Goal: Transaction & Acquisition: Purchase product/service

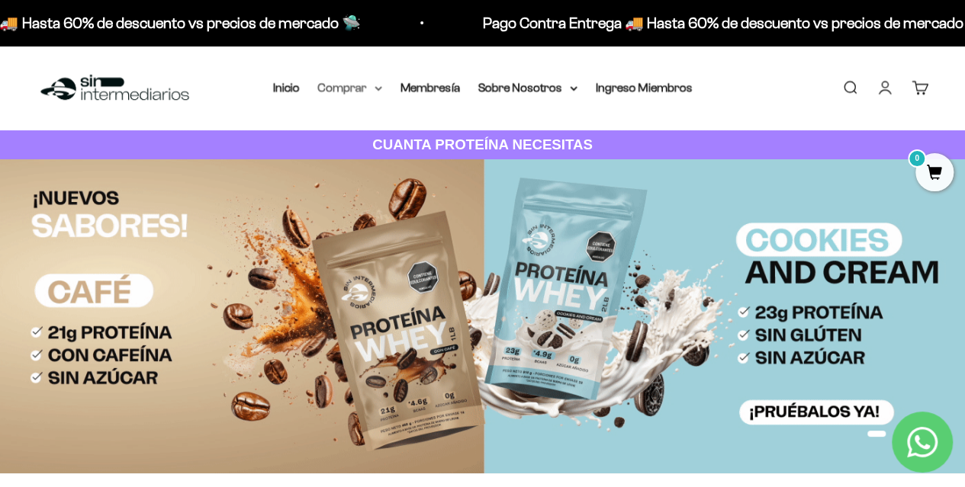
click at [371, 94] on summary "Comprar" at bounding box center [350, 88] width 64 height 20
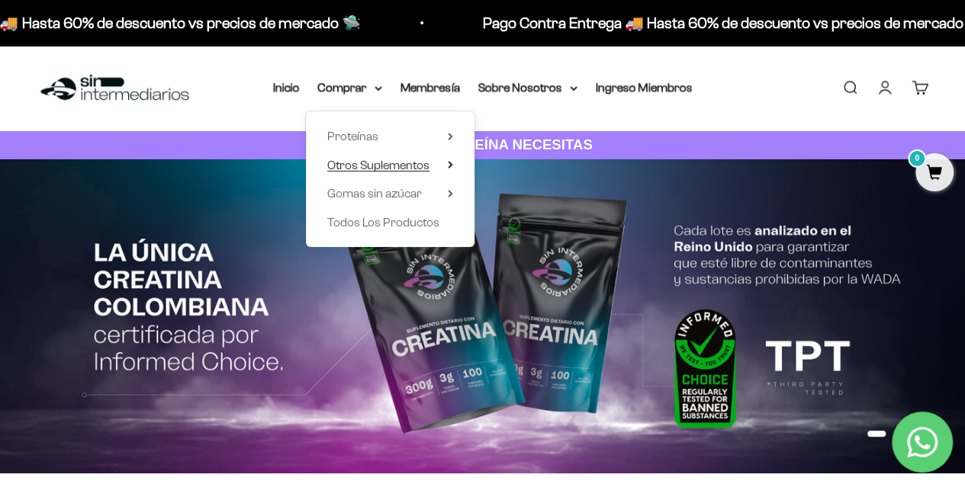
click at [381, 162] on span "Otros Suplementos" at bounding box center [378, 165] width 102 height 13
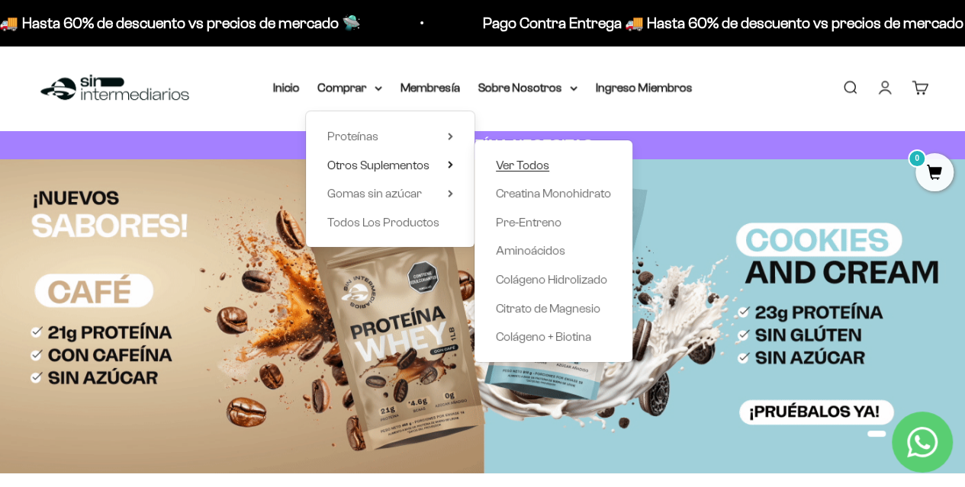
click at [516, 164] on span "Ver Todos" at bounding box center [522, 165] width 53 height 13
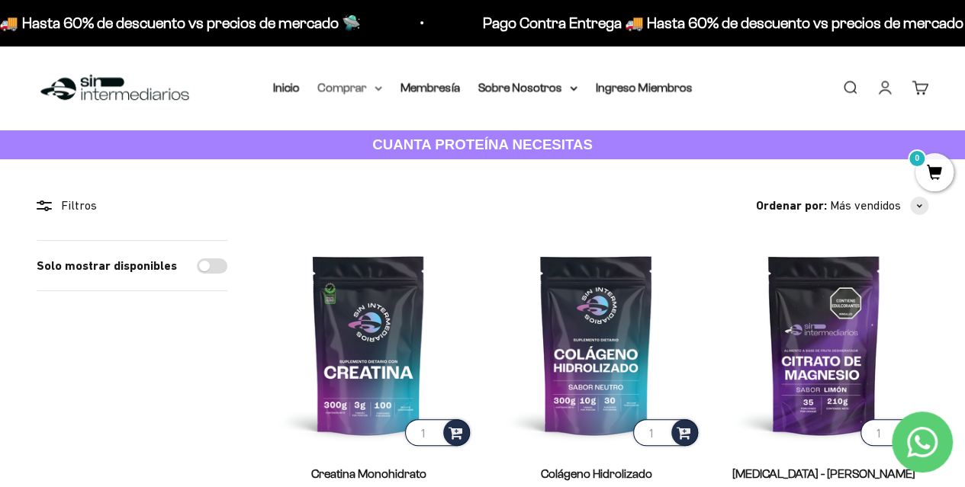
click at [362, 87] on summary "Comprar" at bounding box center [350, 88] width 64 height 20
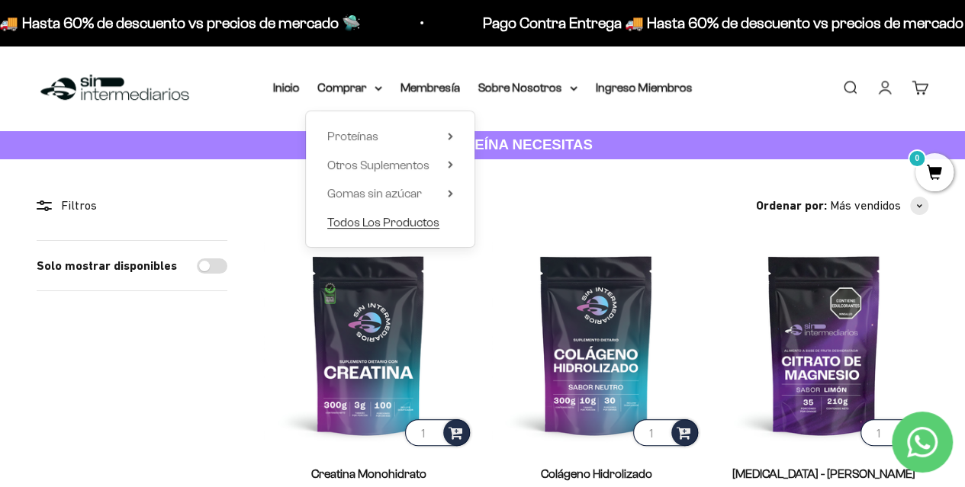
click at [418, 217] on span "Todos Los Productos" at bounding box center [383, 222] width 112 height 13
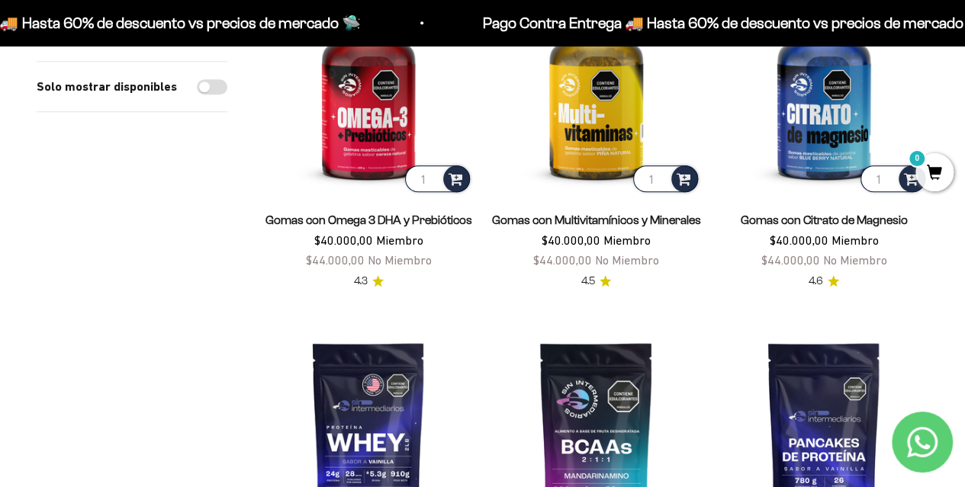
scroll to position [458, 0]
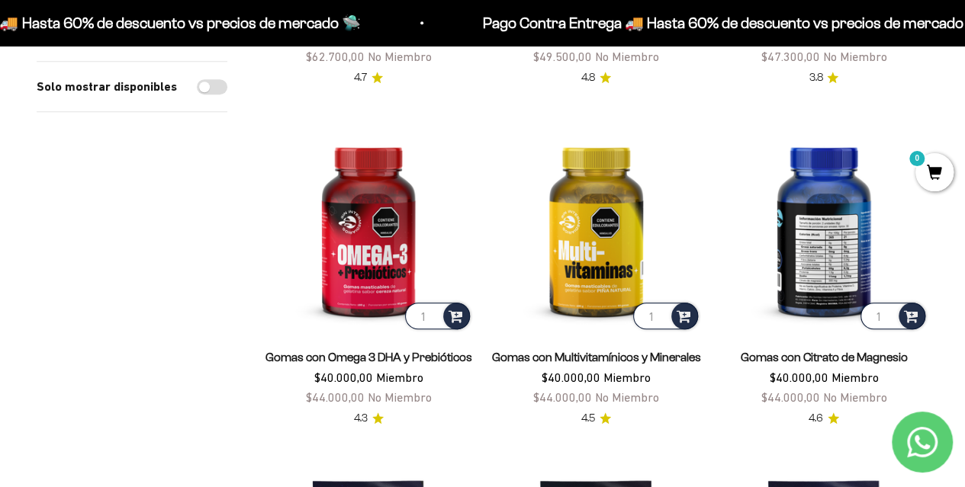
click at [848, 266] on img at bounding box center [823, 228] width 209 height 209
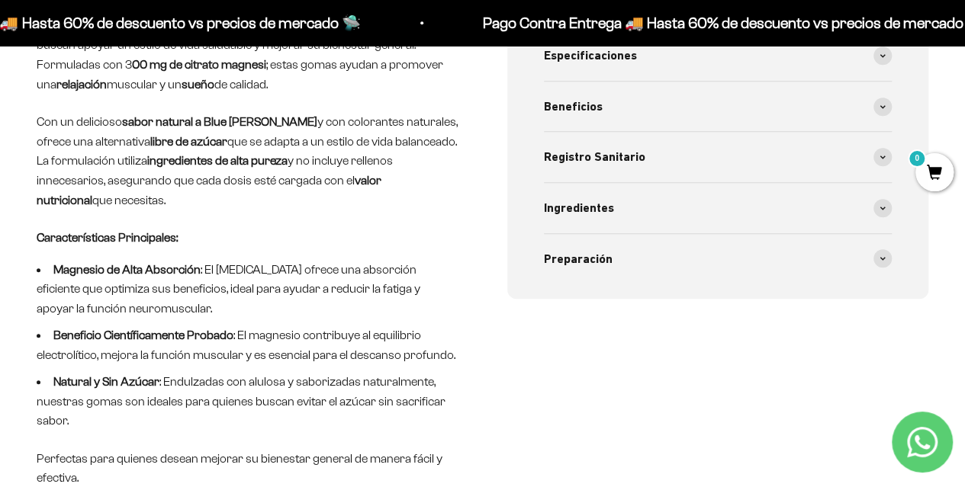
scroll to position [687, 0]
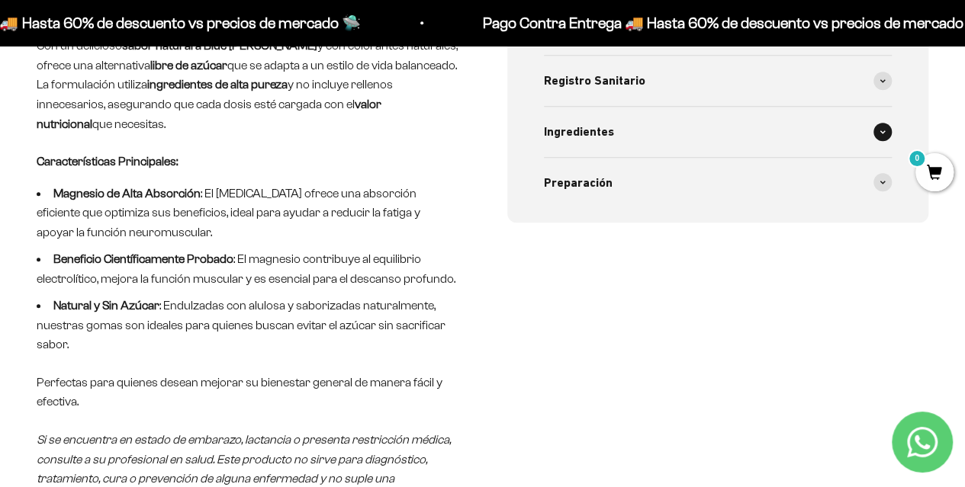
click at [743, 140] on div "Ingredientes" at bounding box center [718, 132] width 349 height 50
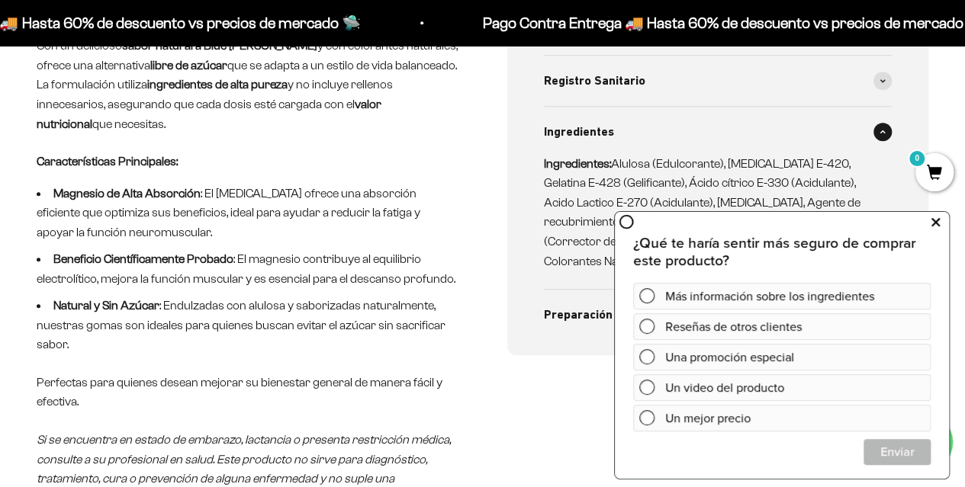
click at [937, 223] on icon at bounding box center [935, 222] width 8 height 20
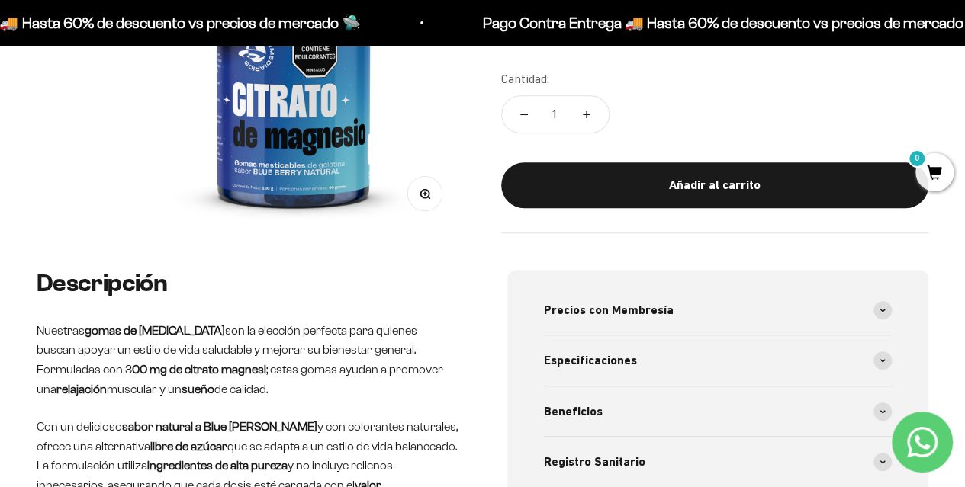
scroll to position [0, 0]
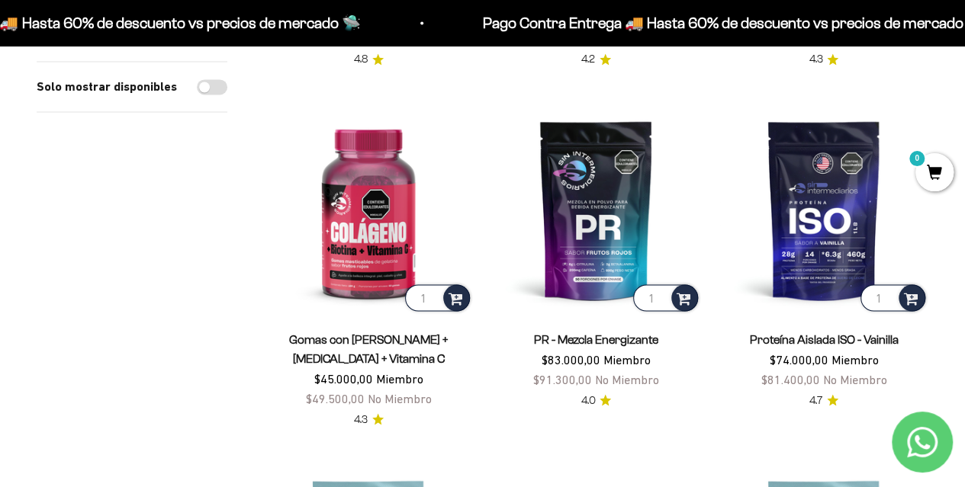
scroll to position [1221, 0]
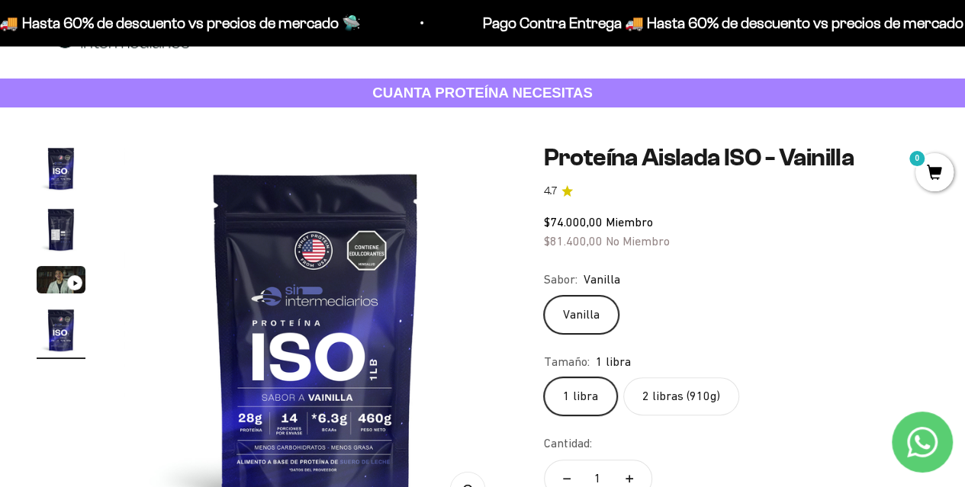
scroll to position [76, 0]
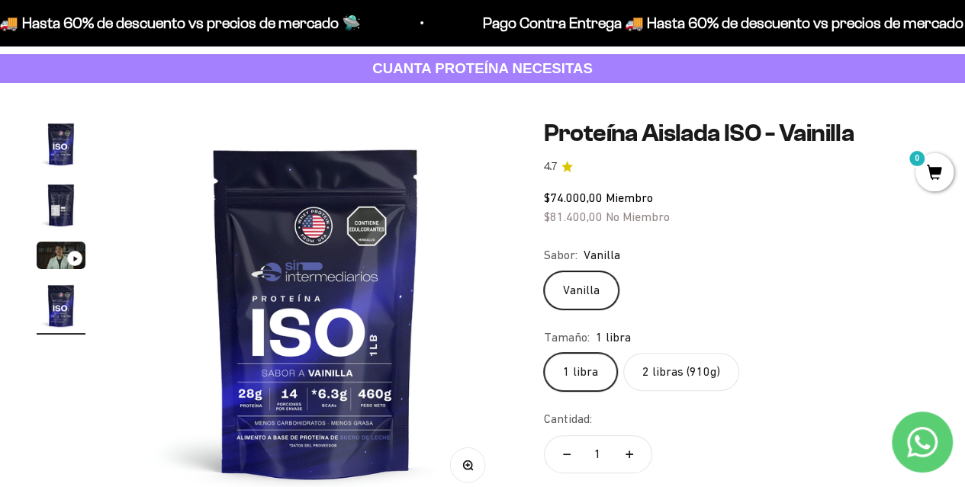
click at [688, 376] on label "2 libras (910g)" at bounding box center [681, 372] width 116 height 38
click at [544, 353] on input "2 libras (910g)" at bounding box center [543, 352] width 1 height 1
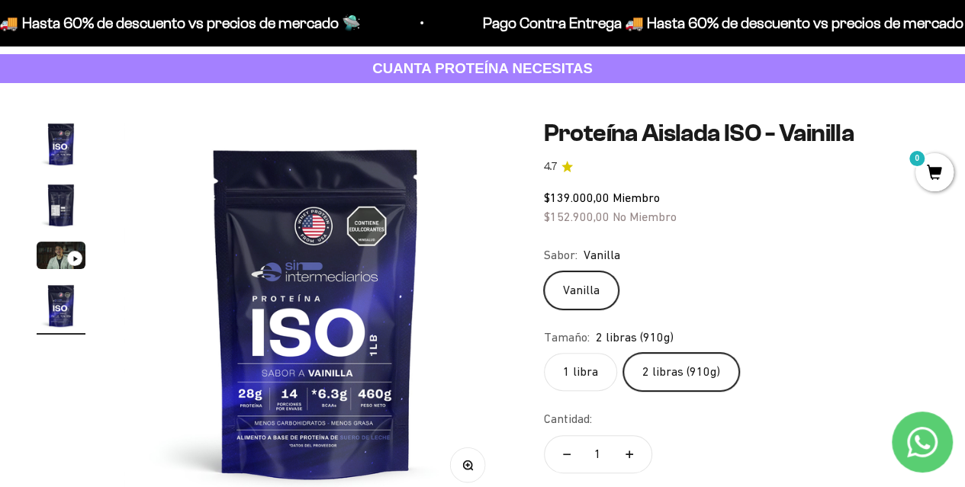
scroll to position [153, 0]
